Goal: Task Accomplishment & Management: Manage account settings

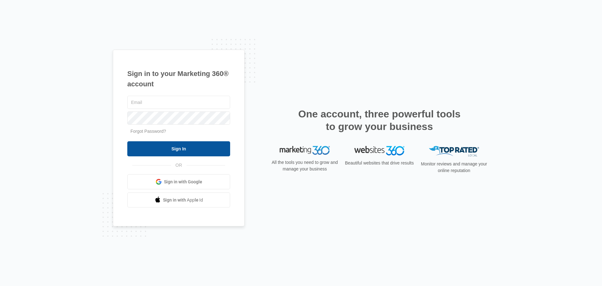
type input "[EMAIL_ADDRESS][DOMAIN_NAME]"
click at [172, 150] on input "Sign In" at bounding box center [178, 148] width 103 height 15
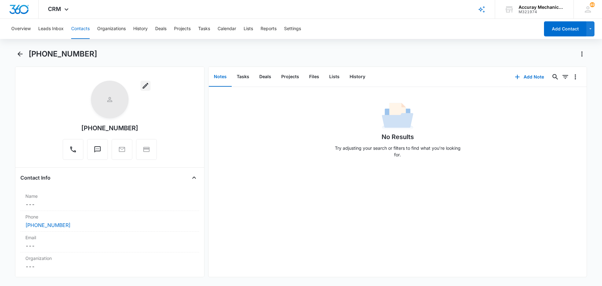
click at [142, 88] on icon "button" at bounding box center [146, 86] width 8 height 8
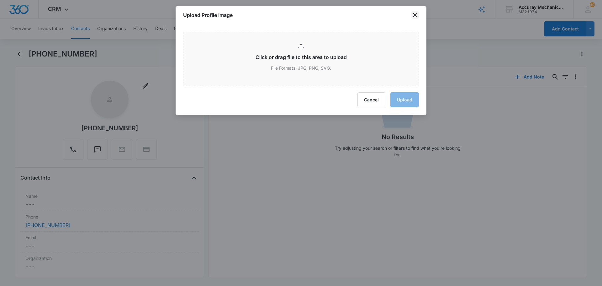
click at [414, 15] on icon "close" at bounding box center [416, 15] width 8 height 8
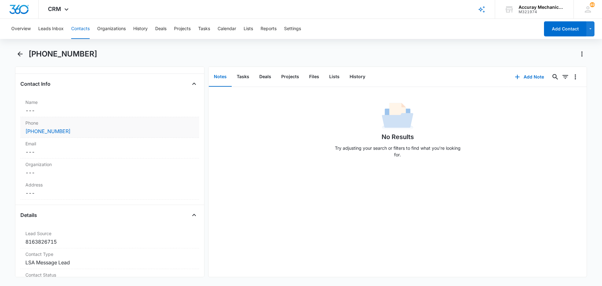
scroll to position [94, 0]
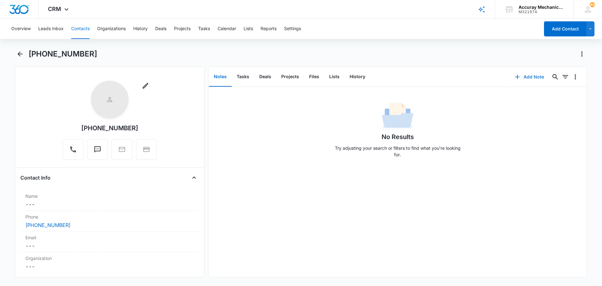
click at [525, 79] on button "Add Note" at bounding box center [530, 76] width 42 height 15
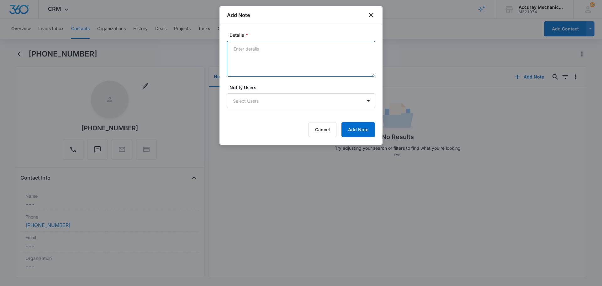
click at [253, 58] on textarea "Details *" at bounding box center [301, 59] width 148 height 36
type textarea "Magazine Marketer sending email to Lou"
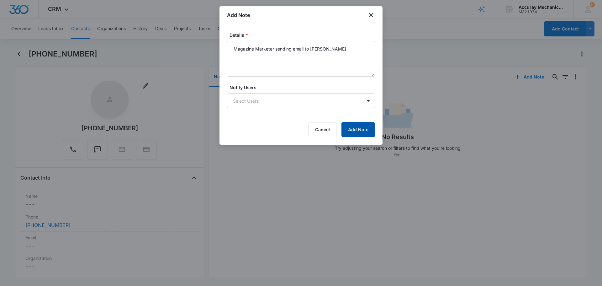
click at [375, 129] on div "Details * Magazine Marketer sending email to Lou Notify Users Select Users Canc…" at bounding box center [301, 84] width 163 height 120
click at [362, 126] on button "Add Note" at bounding box center [359, 129] width 34 height 15
